Goal: Task Accomplishment & Management: Manage account settings

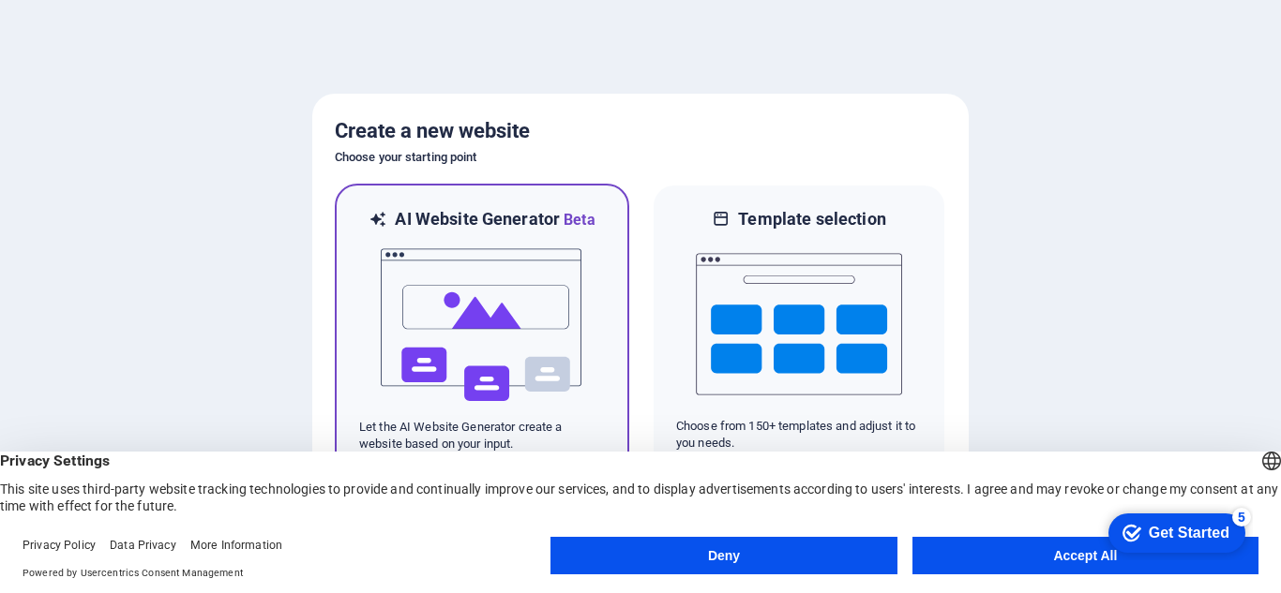
click at [471, 322] on img at bounding box center [482, 326] width 206 height 188
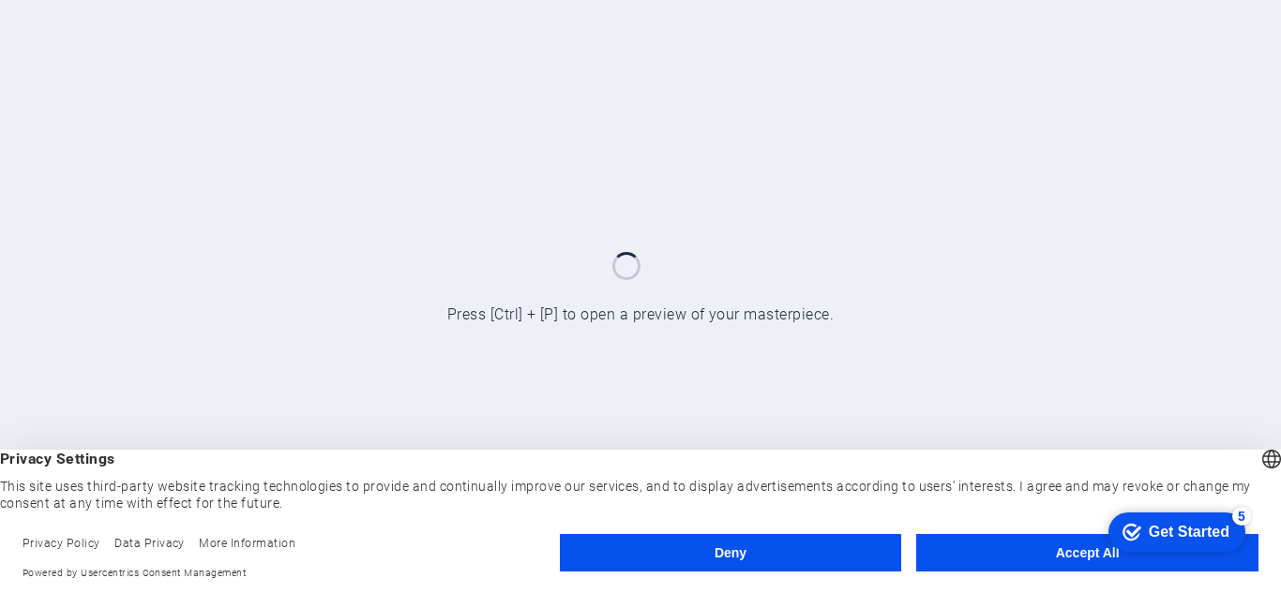
click at [1074, 545] on button "Accept All" at bounding box center [1087, 553] width 342 height 38
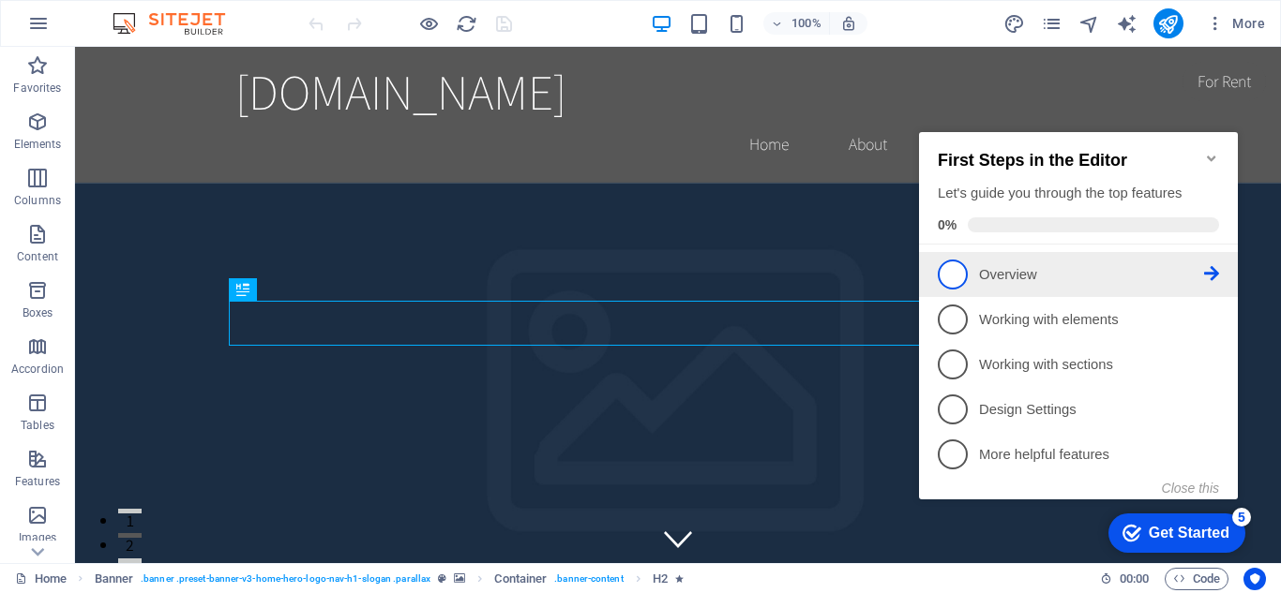
click at [954, 276] on span "1" at bounding box center [953, 275] width 30 height 30
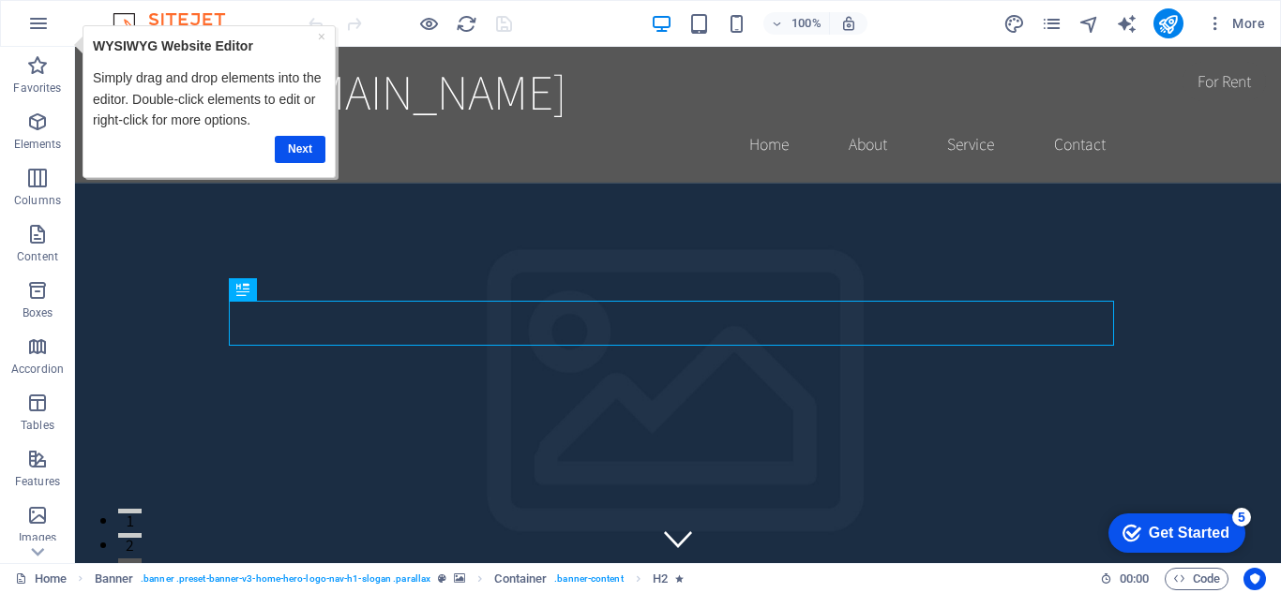
click at [188, 17] on img at bounding box center [178, 23] width 141 height 23
click at [44, 14] on icon "button" at bounding box center [38, 23] width 23 height 23
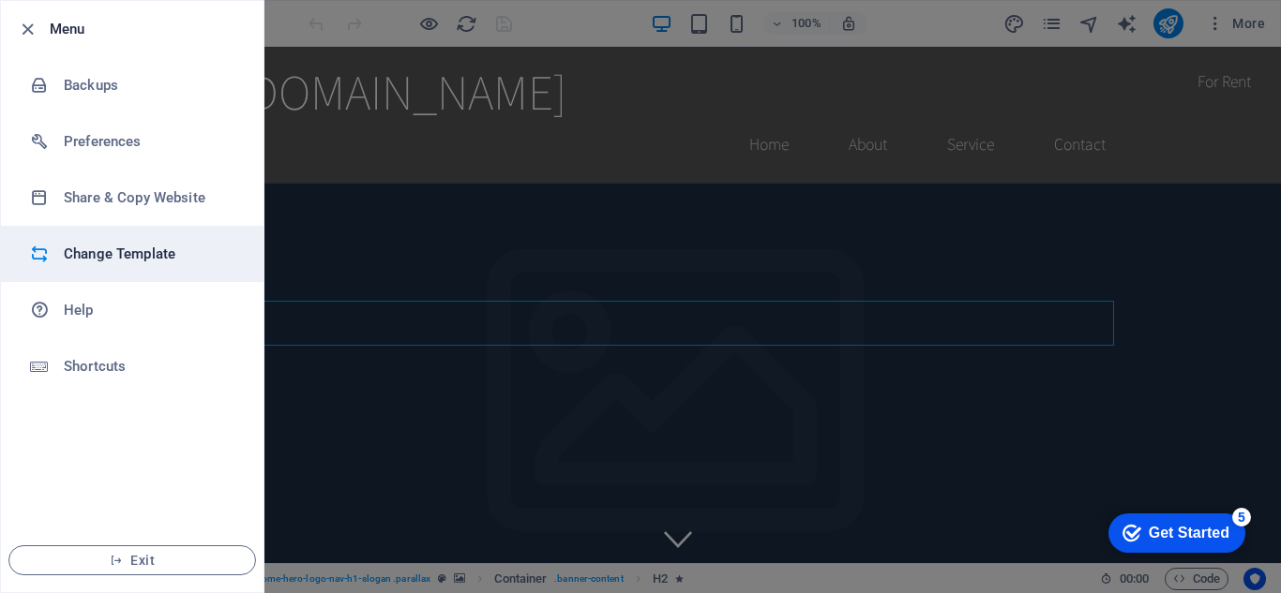
click at [172, 253] on h6 "Change Template" at bounding box center [150, 254] width 173 height 23
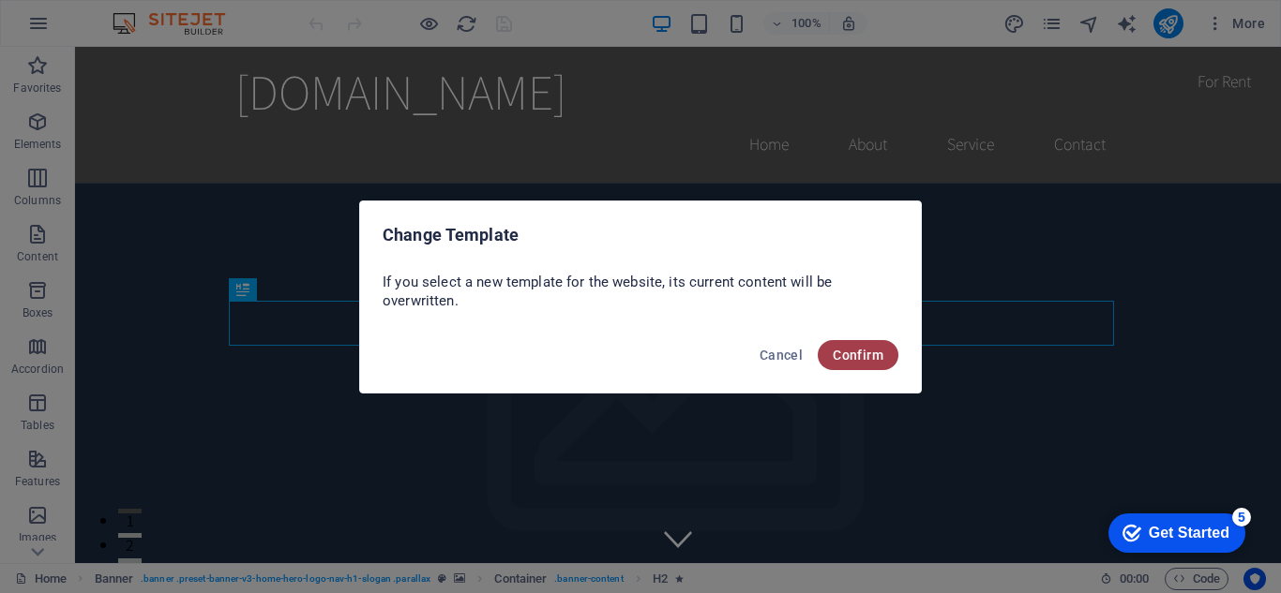
click at [869, 343] on button "Confirm" at bounding box center [858, 355] width 81 height 30
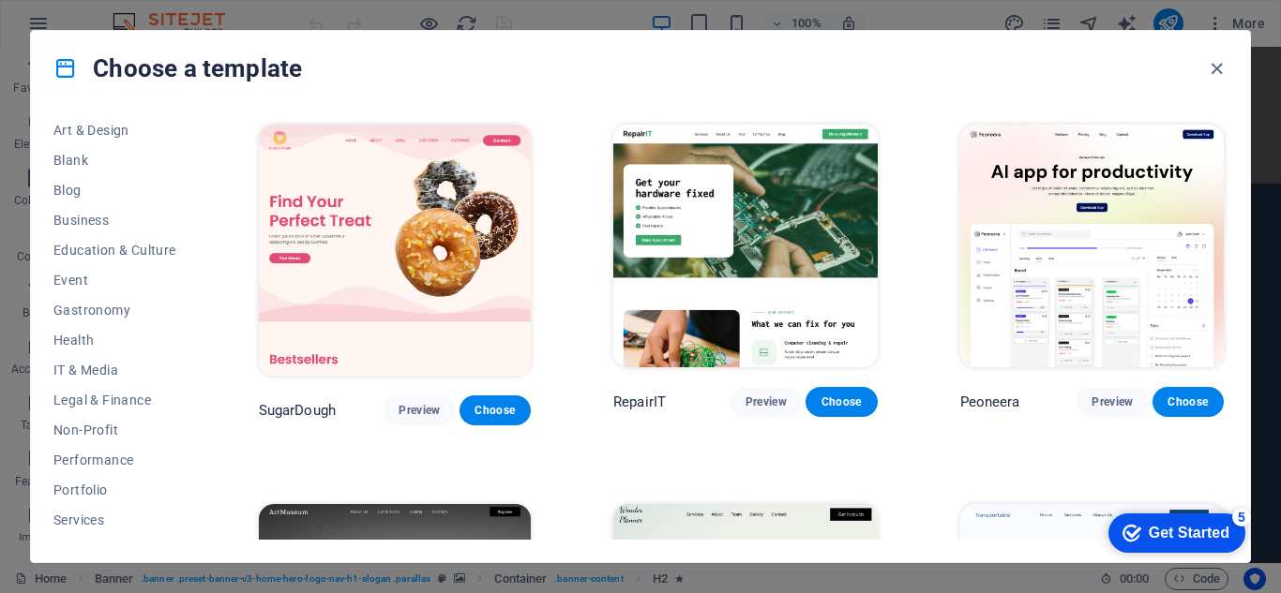
scroll to position [281, 0]
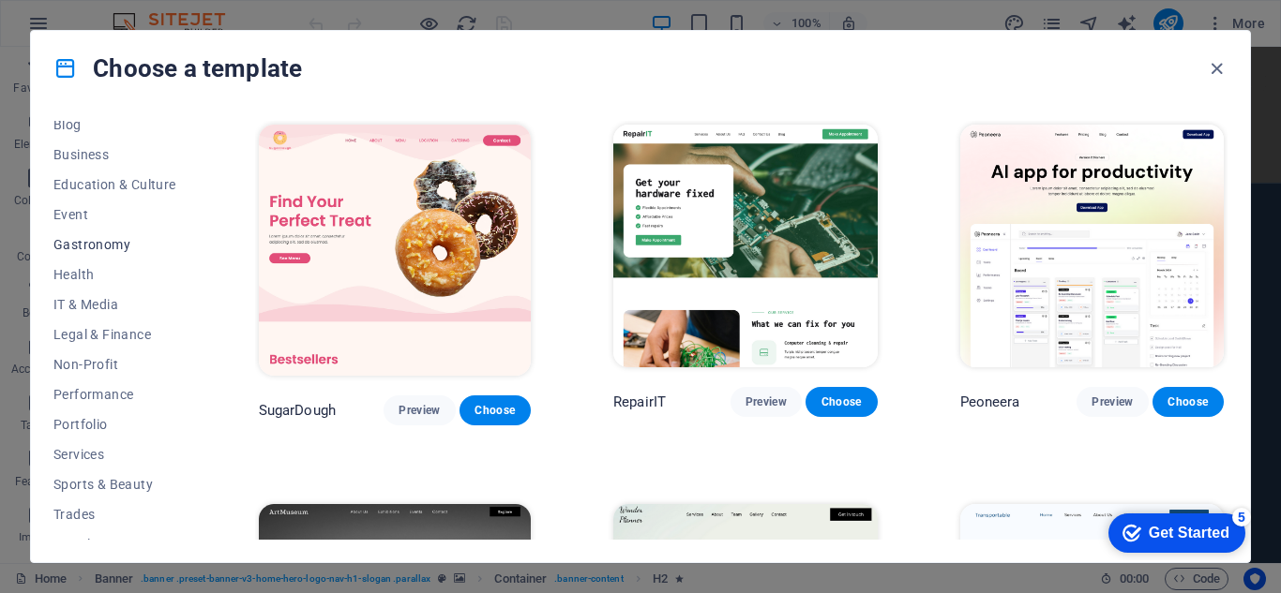
click at [108, 237] on span "Gastronomy" at bounding box center [114, 244] width 123 height 15
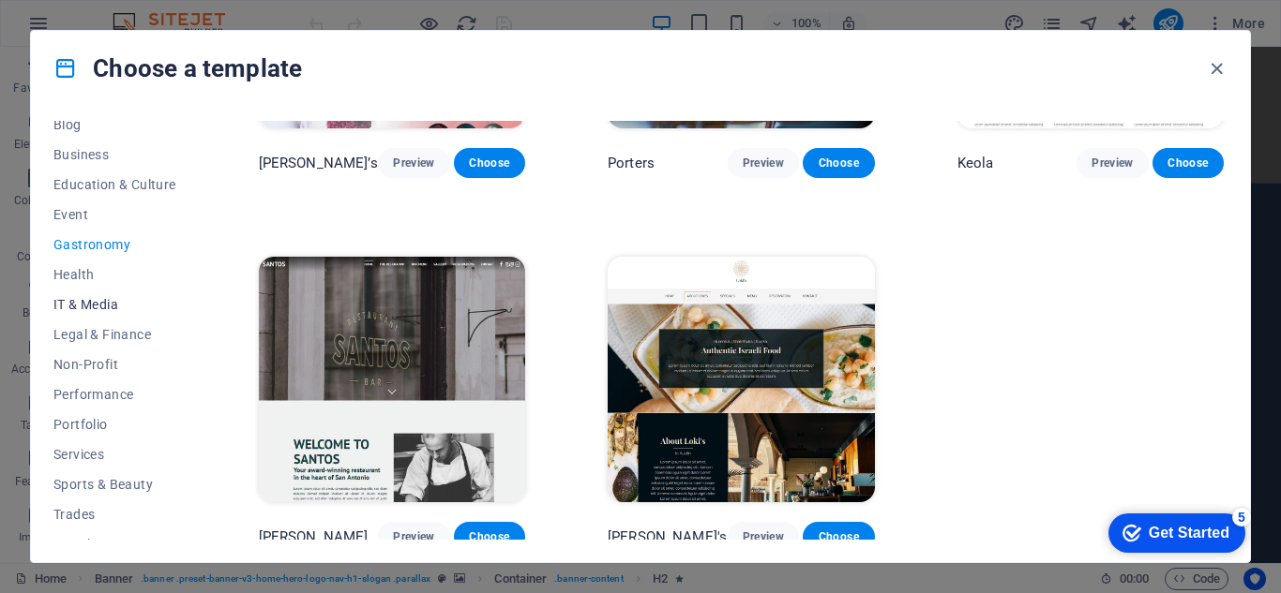
scroll to position [0, 0]
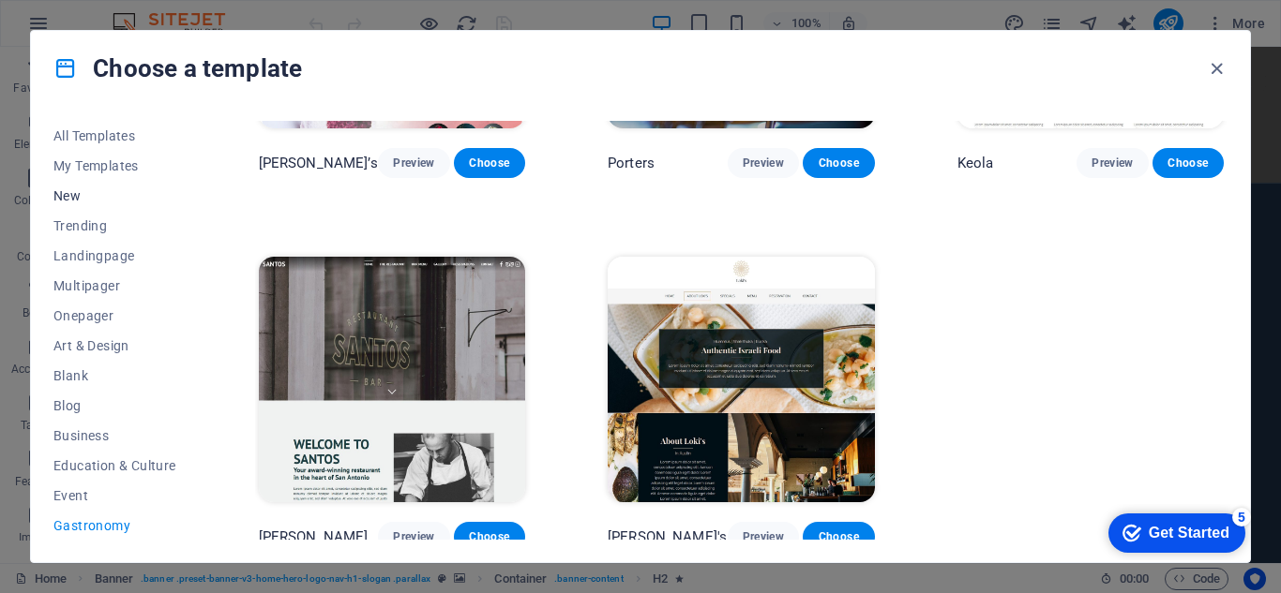
click at [83, 196] on span "New" at bounding box center [114, 195] width 123 height 15
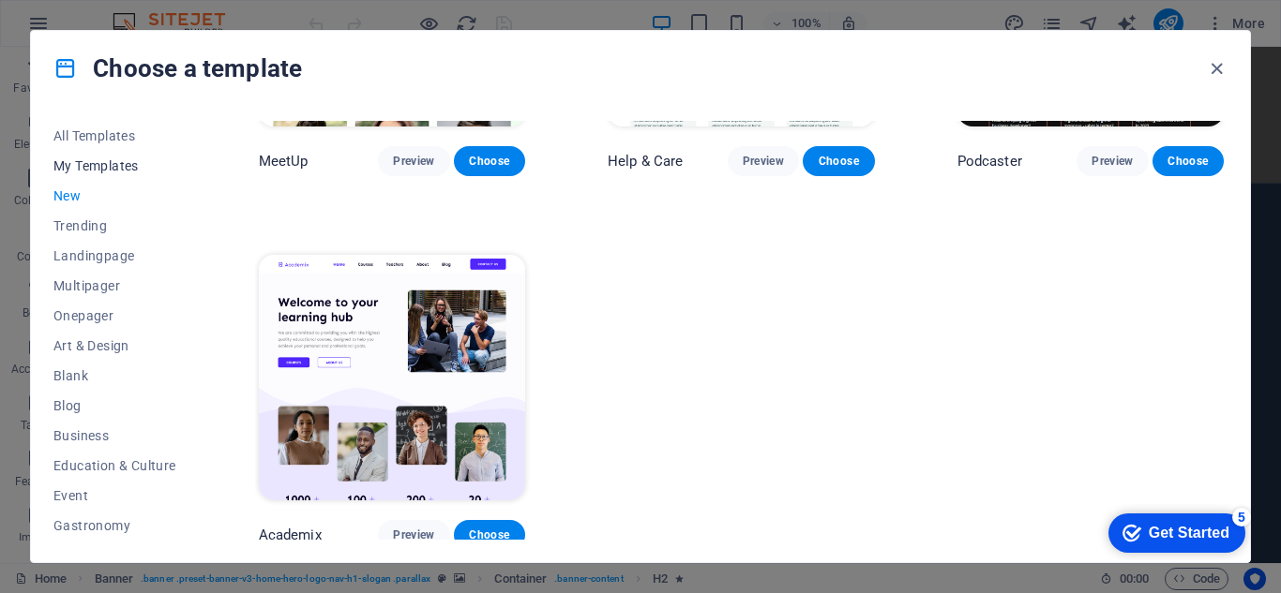
click at [81, 158] on span "My Templates" at bounding box center [114, 165] width 123 height 15
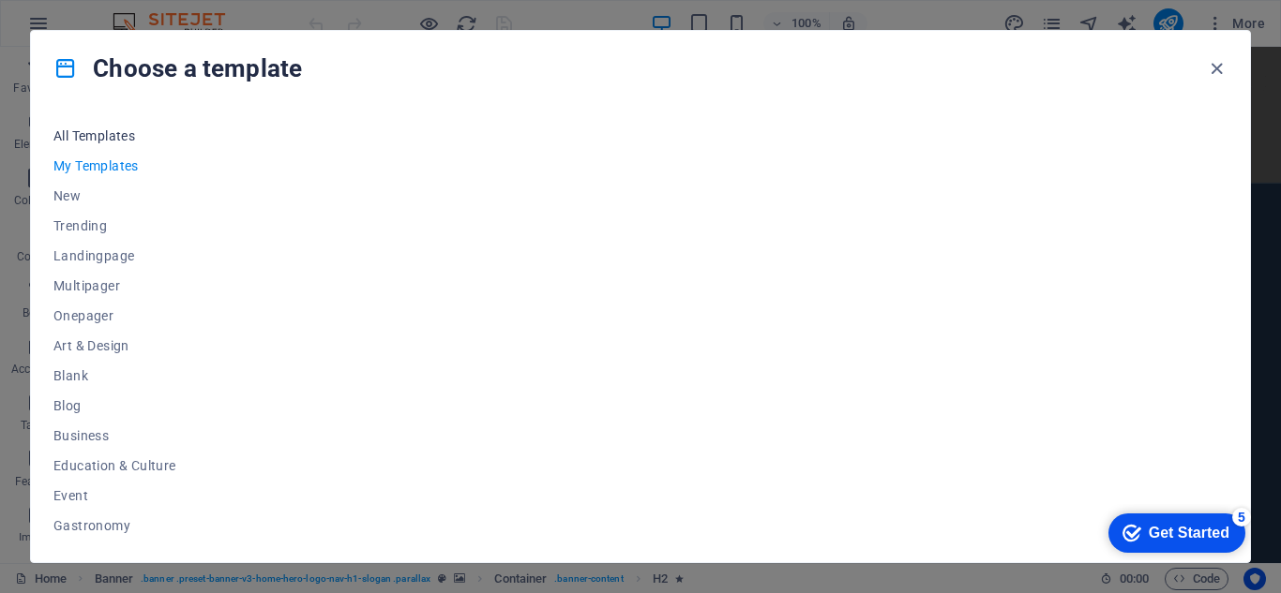
click at [86, 132] on span "All Templates" at bounding box center [114, 135] width 123 height 15
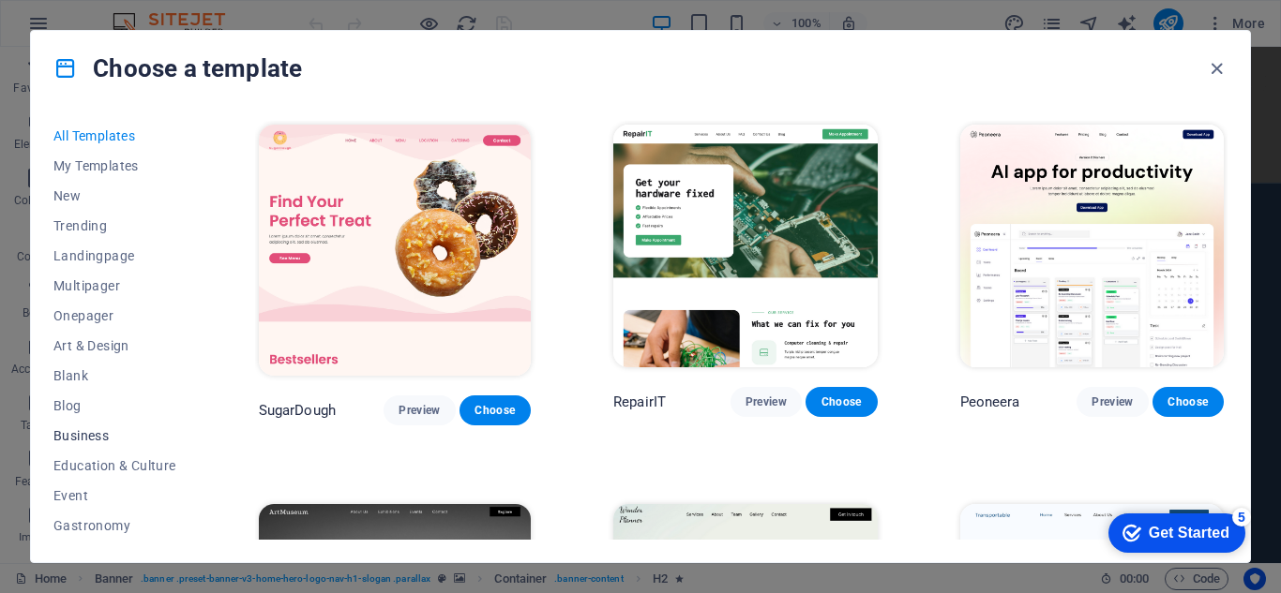
click at [99, 429] on span "Business" at bounding box center [114, 435] width 123 height 15
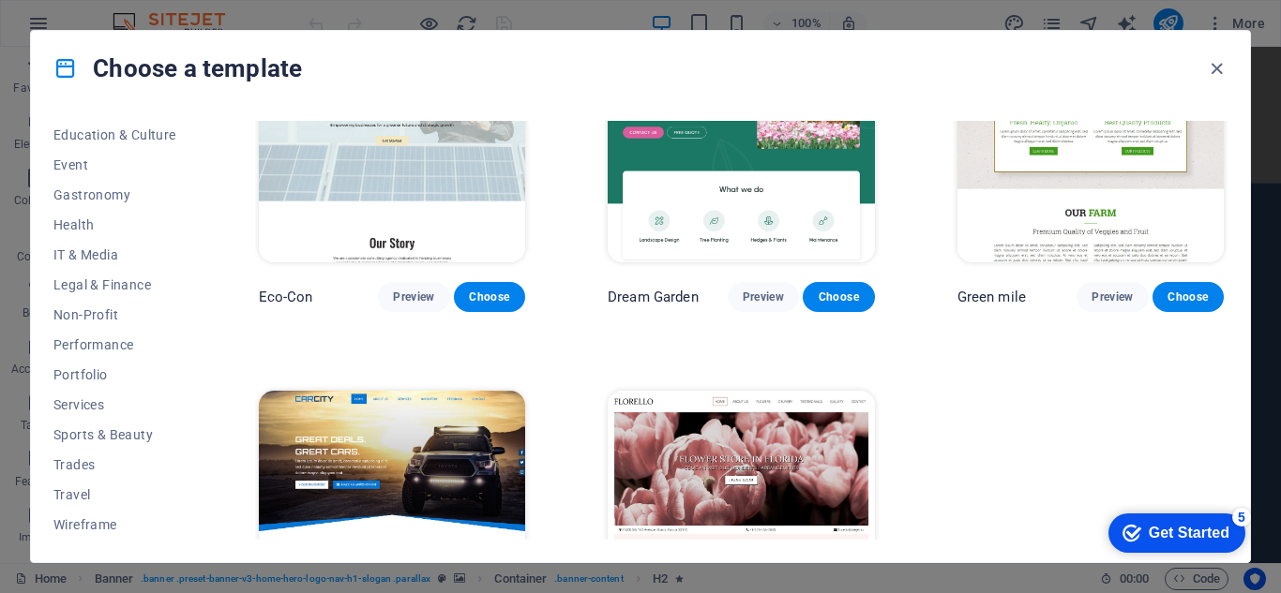
scroll to position [250, 0]
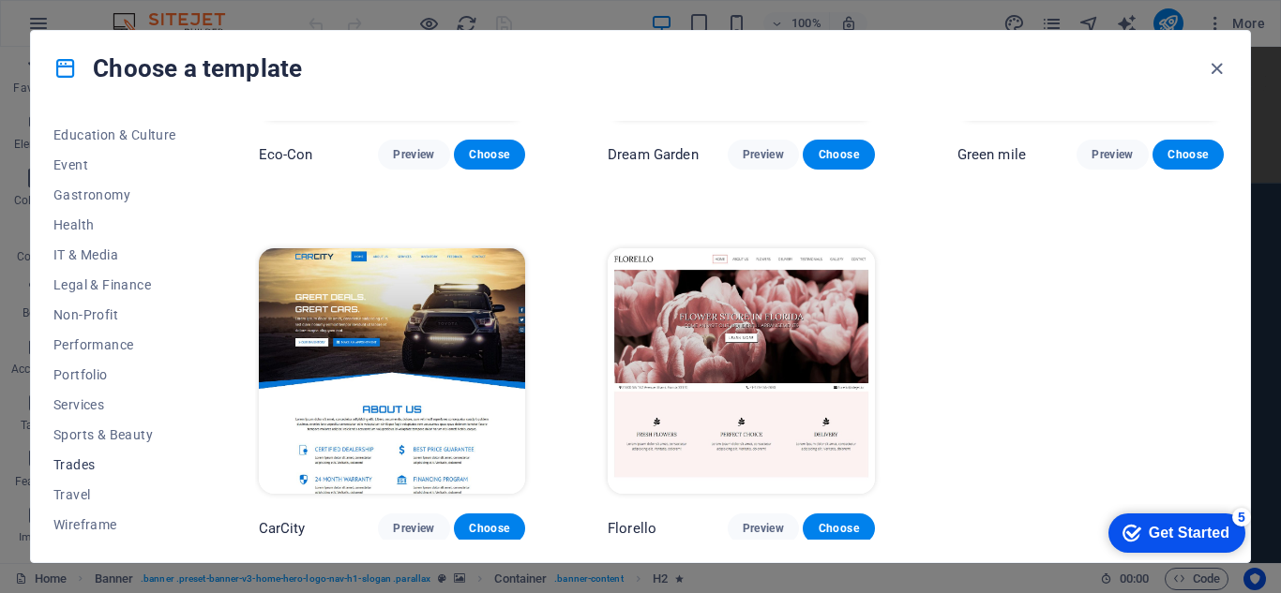
click at [90, 467] on span "Trades" at bounding box center [114, 465] width 123 height 15
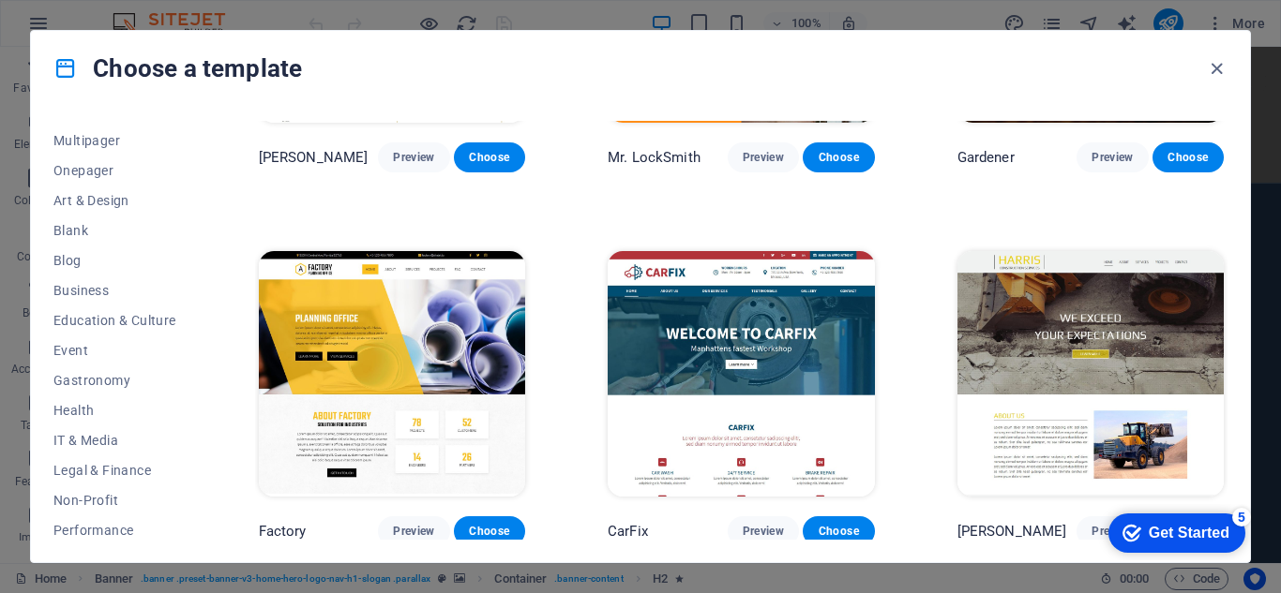
scroll to position [143, 0]
click at [1219, 65] on icon "button" at bounding box center [1217, 69] width 22 height 22
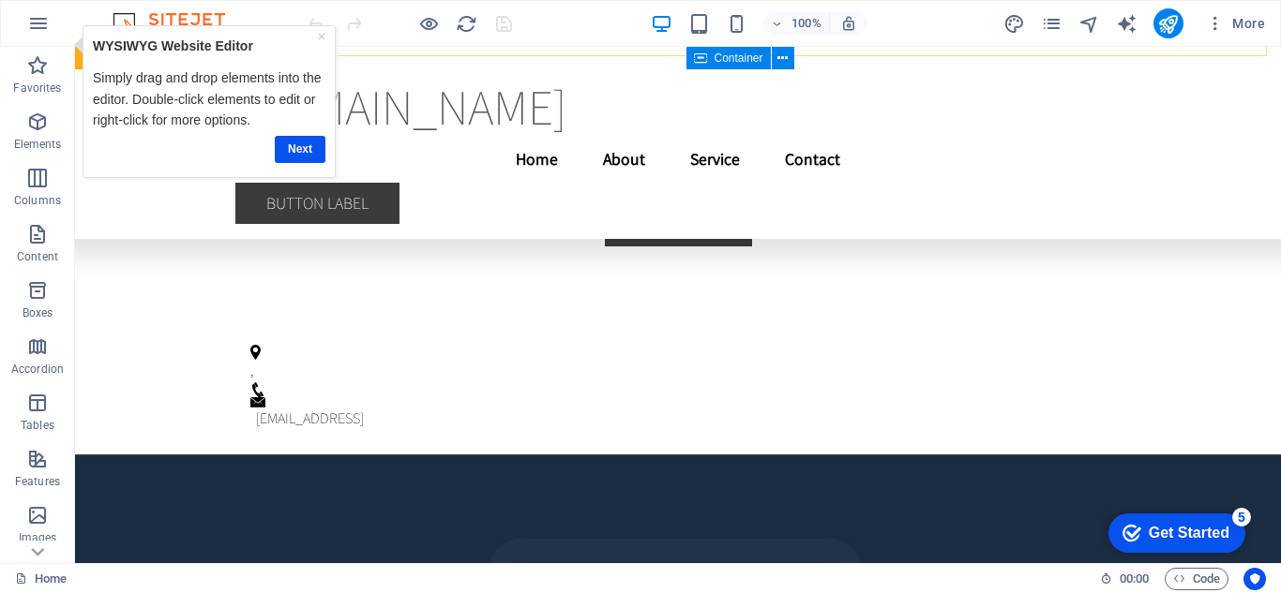
scroll to position [4593, 0]
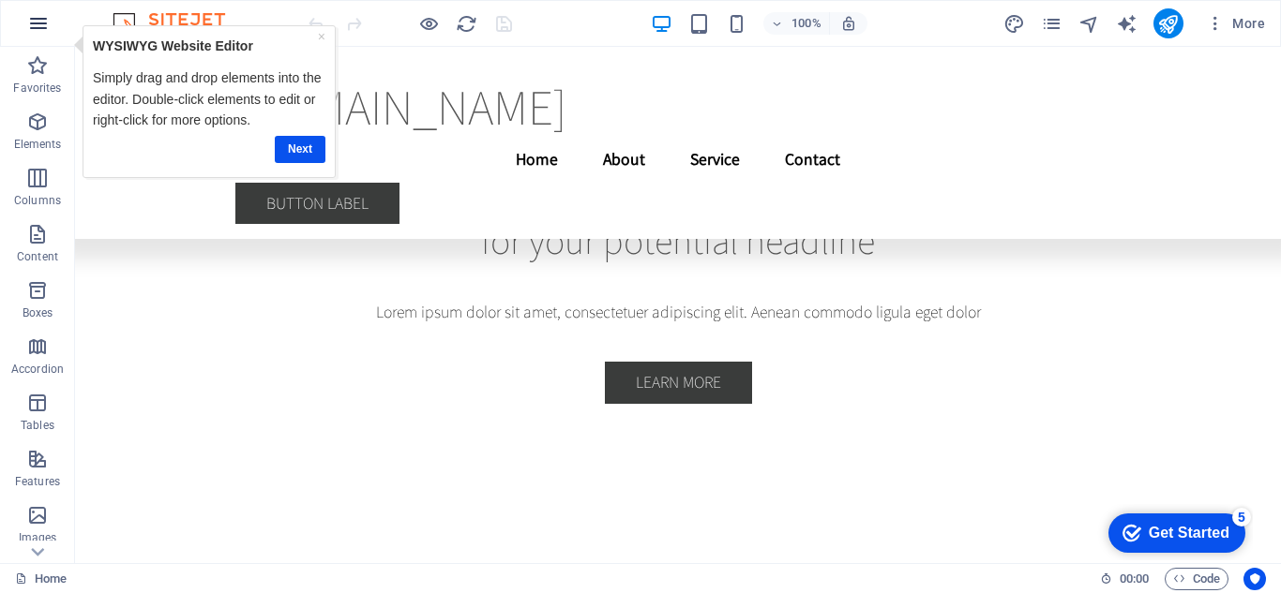
click at [42, 18] on icon "button" at bounding box center [38, 23] width 23 height 23
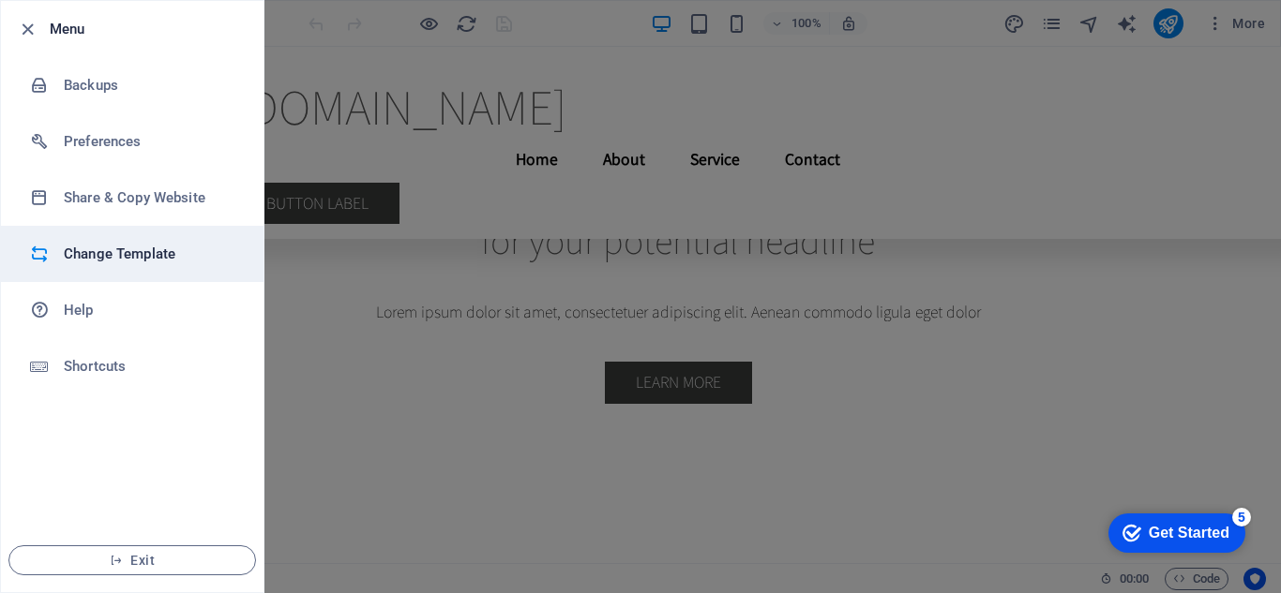
click at [110, 254] on h6 "Change Template" at bounding box center [150, 254] width 173 height 23
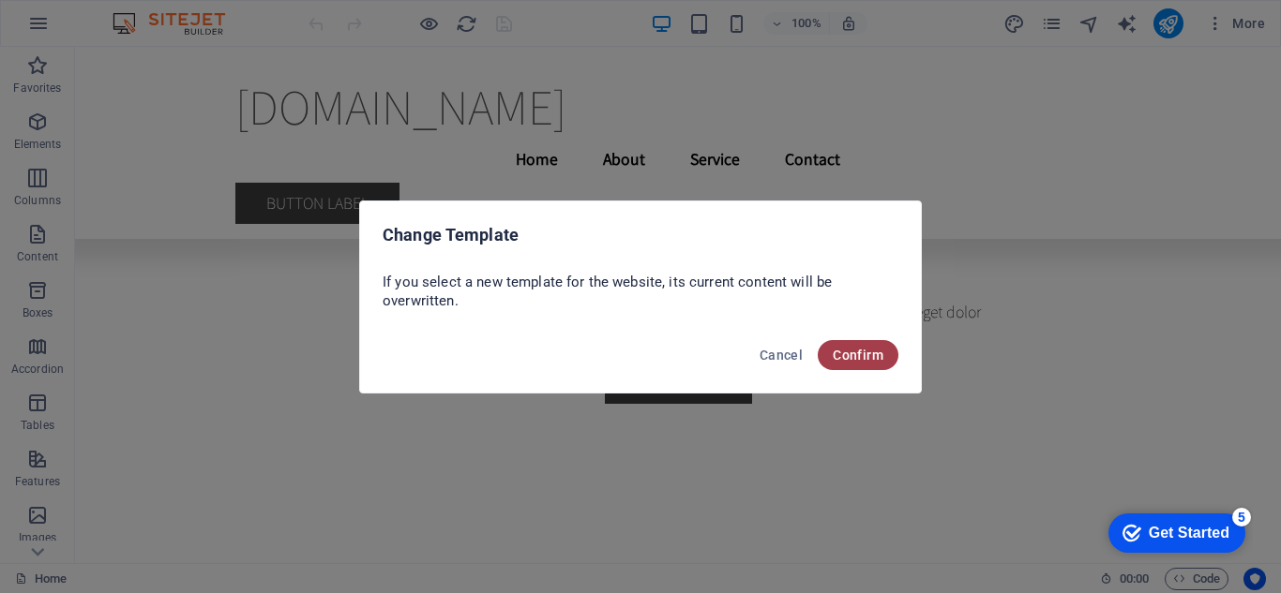
click at [853, 352] on span "Confirm" at bounding box center [858, 355] width 51 height 15
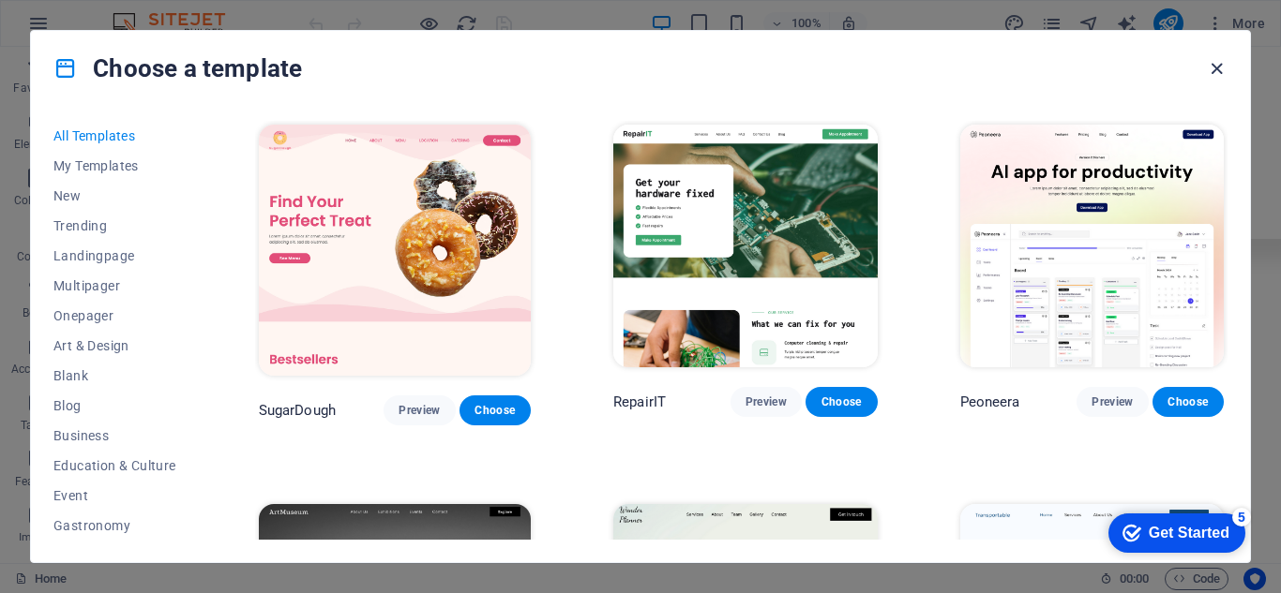
click at [1210, 70] on icon "button" at bounding box center [1217, 69] width 22 height 22
